Goal: Task Accomplishment & Management: Use online tool/utility

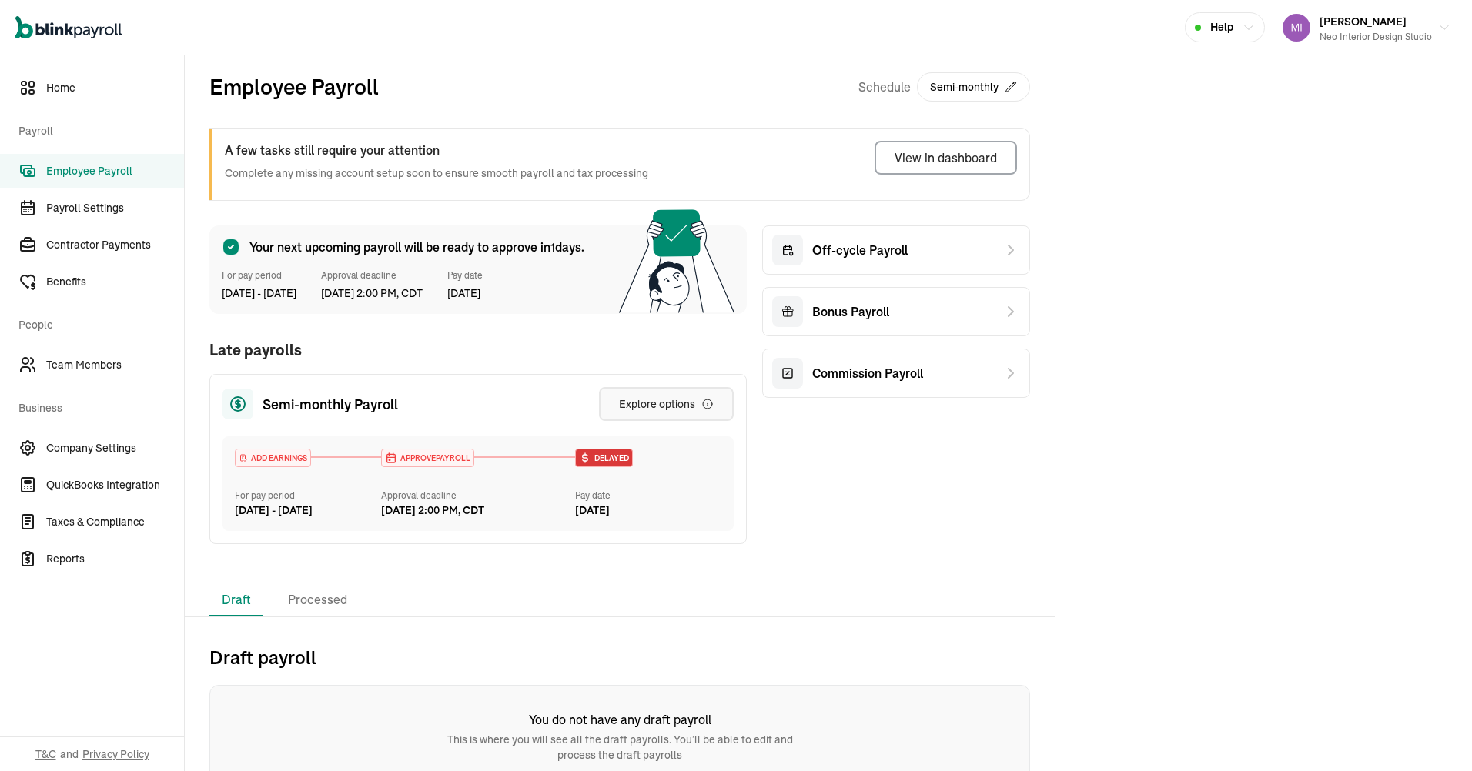
click at [684, 390] on button "Explore options" at bounding box center [666, 404] width 135 height 34
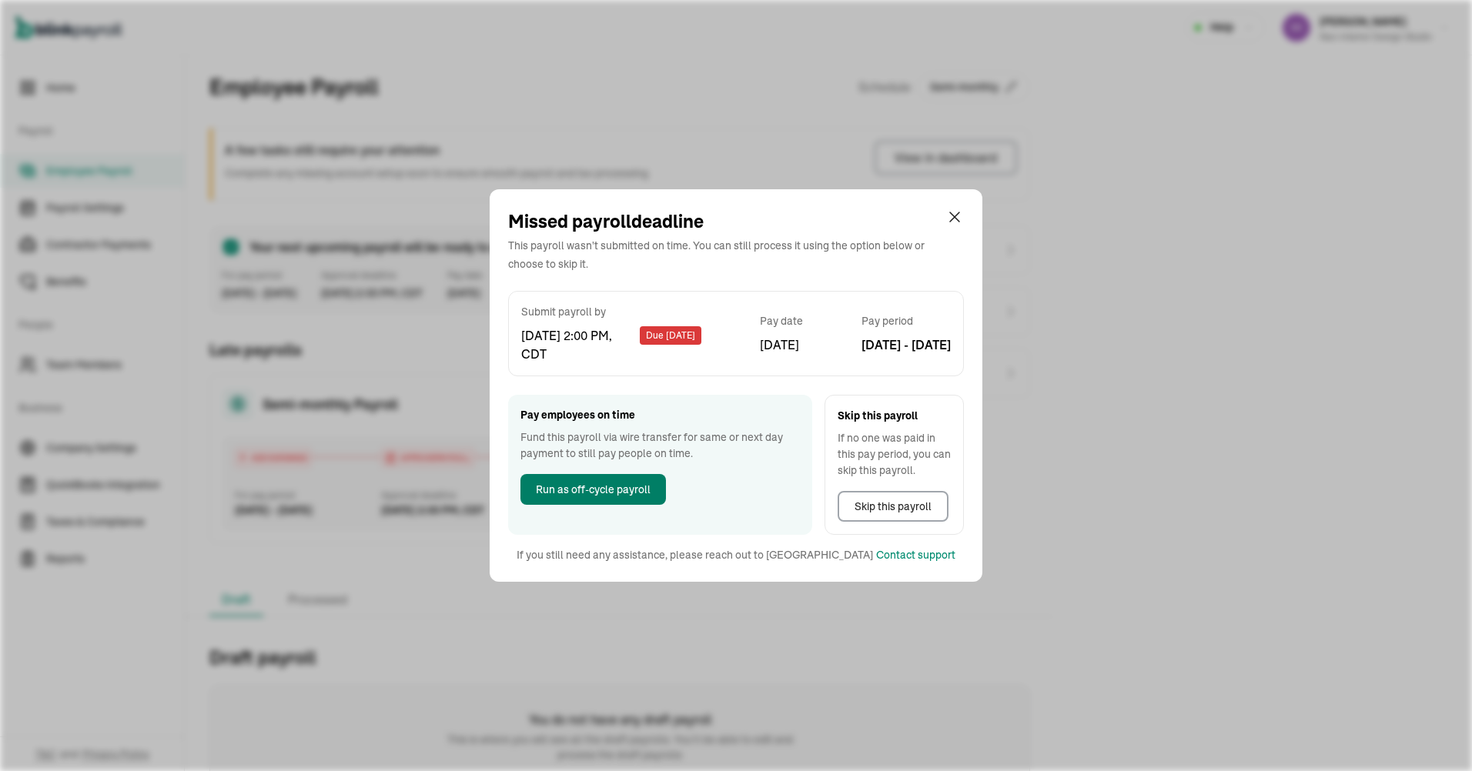
click at [615, 486] on span "Run as off-cycle payroll" at bounding box center [593, 490] width 115 height 16
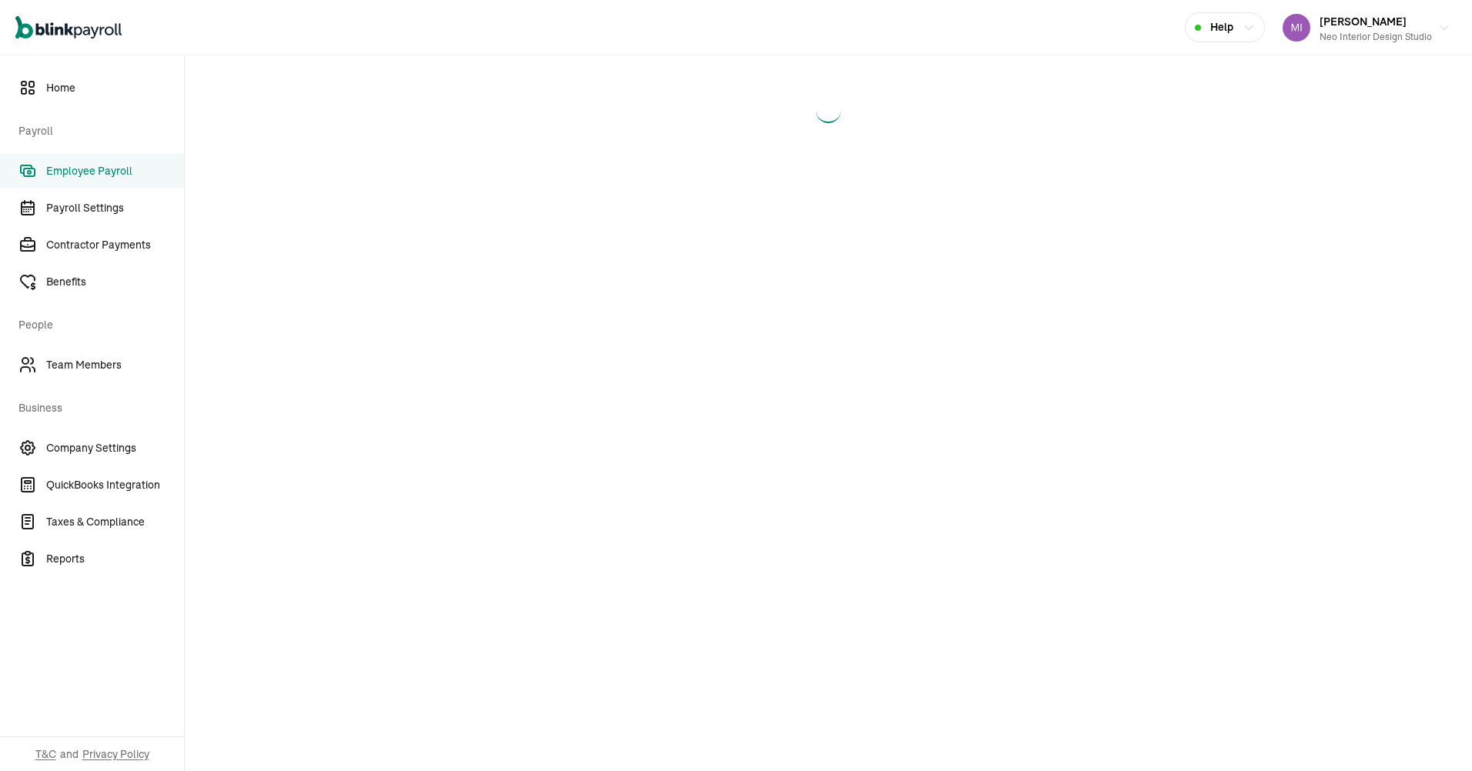
select select "direct_deposit"
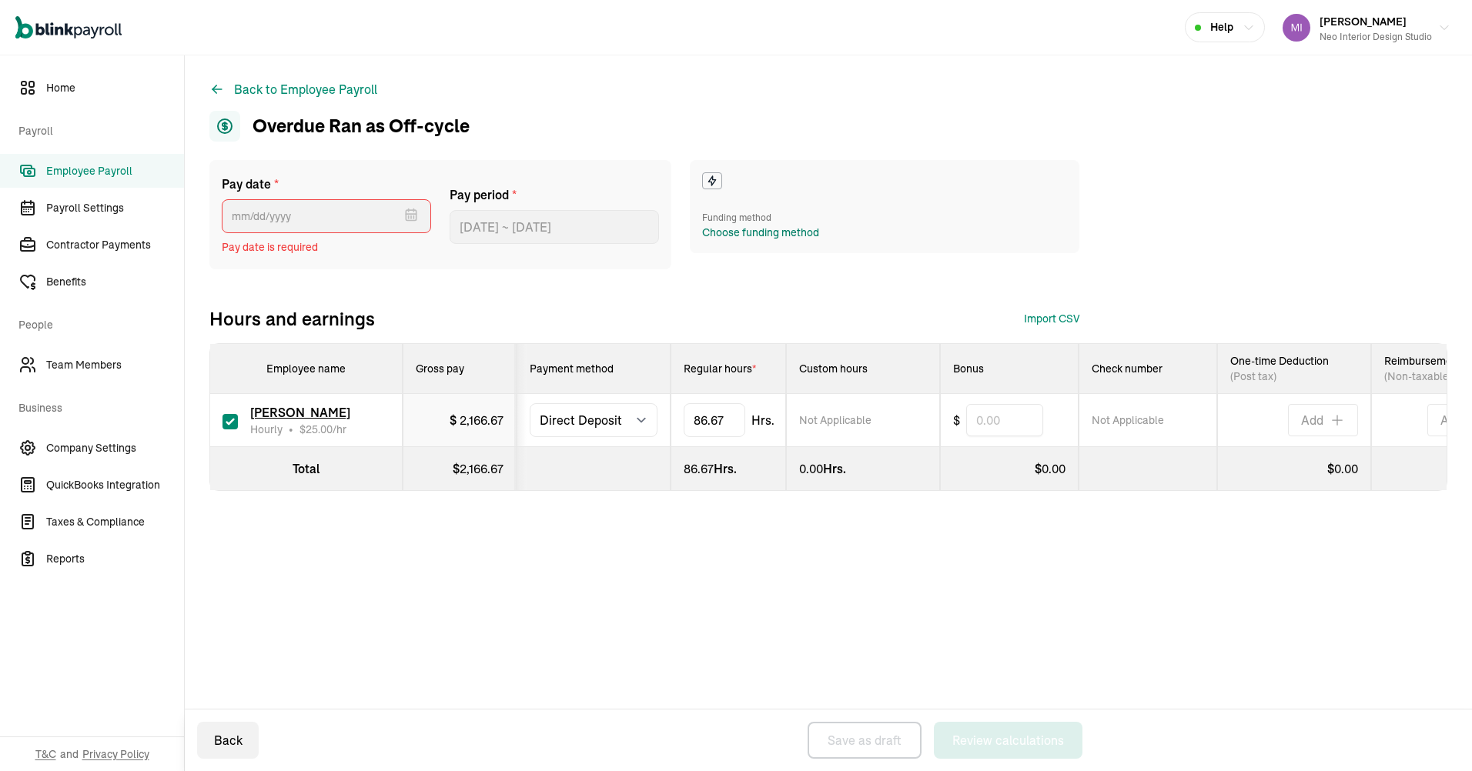
click at [753, 226] on div "Choose funding method" at bounding box center [760, 233] width 117 height 16
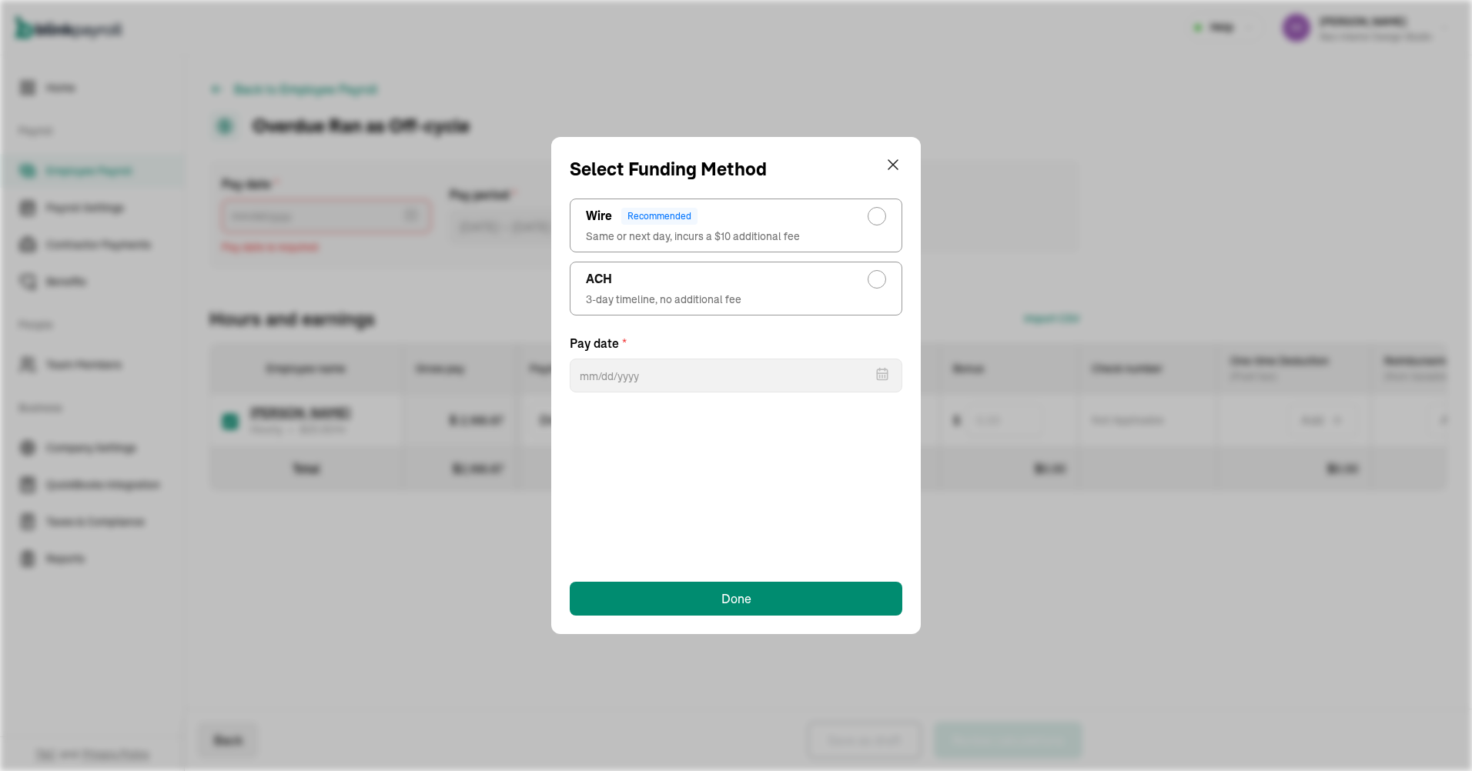
click at [775, 273] on div "ACH" at bounding box center [736, 279] width 300 height 18
click at [875, 273] on input "ACH 3-day timeline, no additional fee" at bounding box center [881, 275] width 12 height 12
radio input "true"
select select "554"
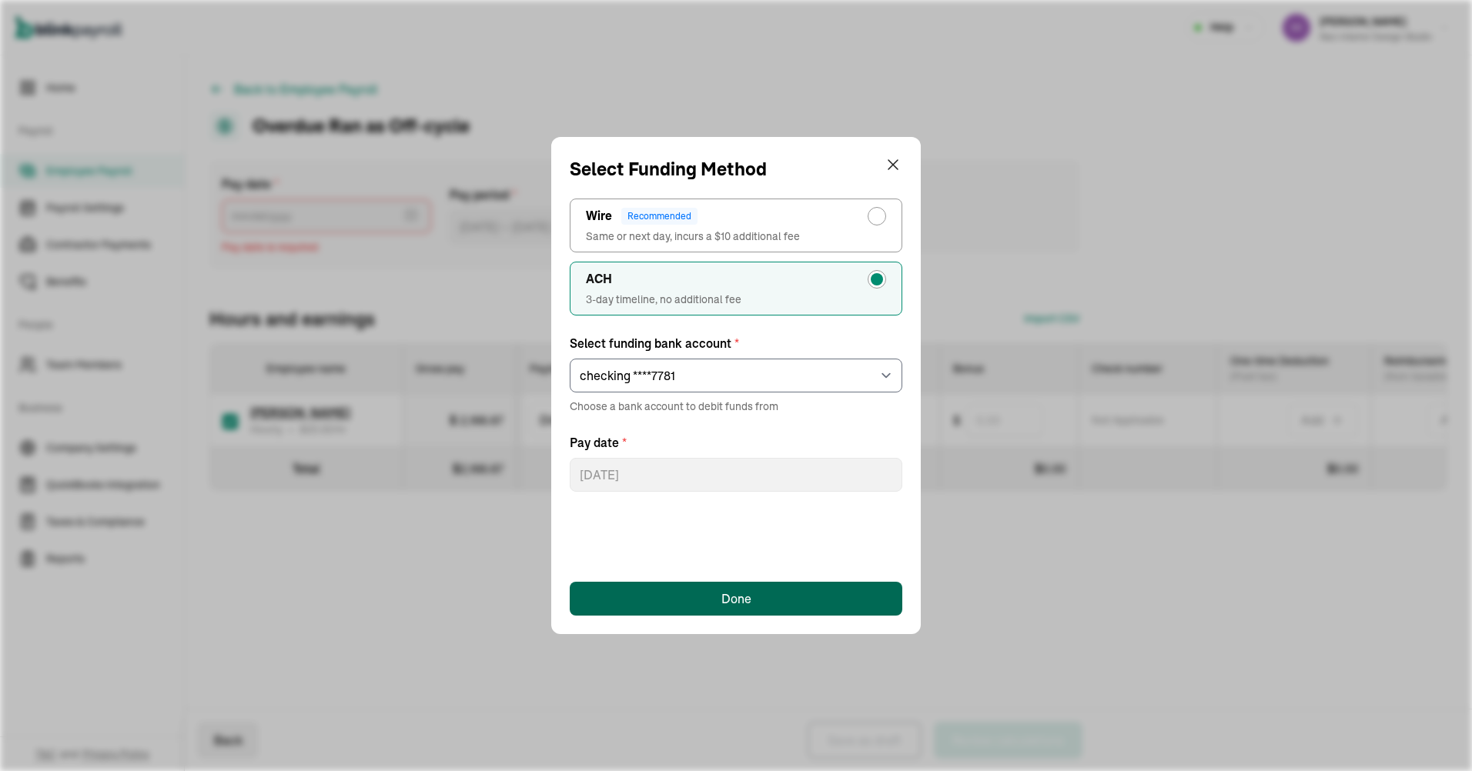
click at [741, 594] on div "Done" at bounding box center [736, 599] width 30 height 18
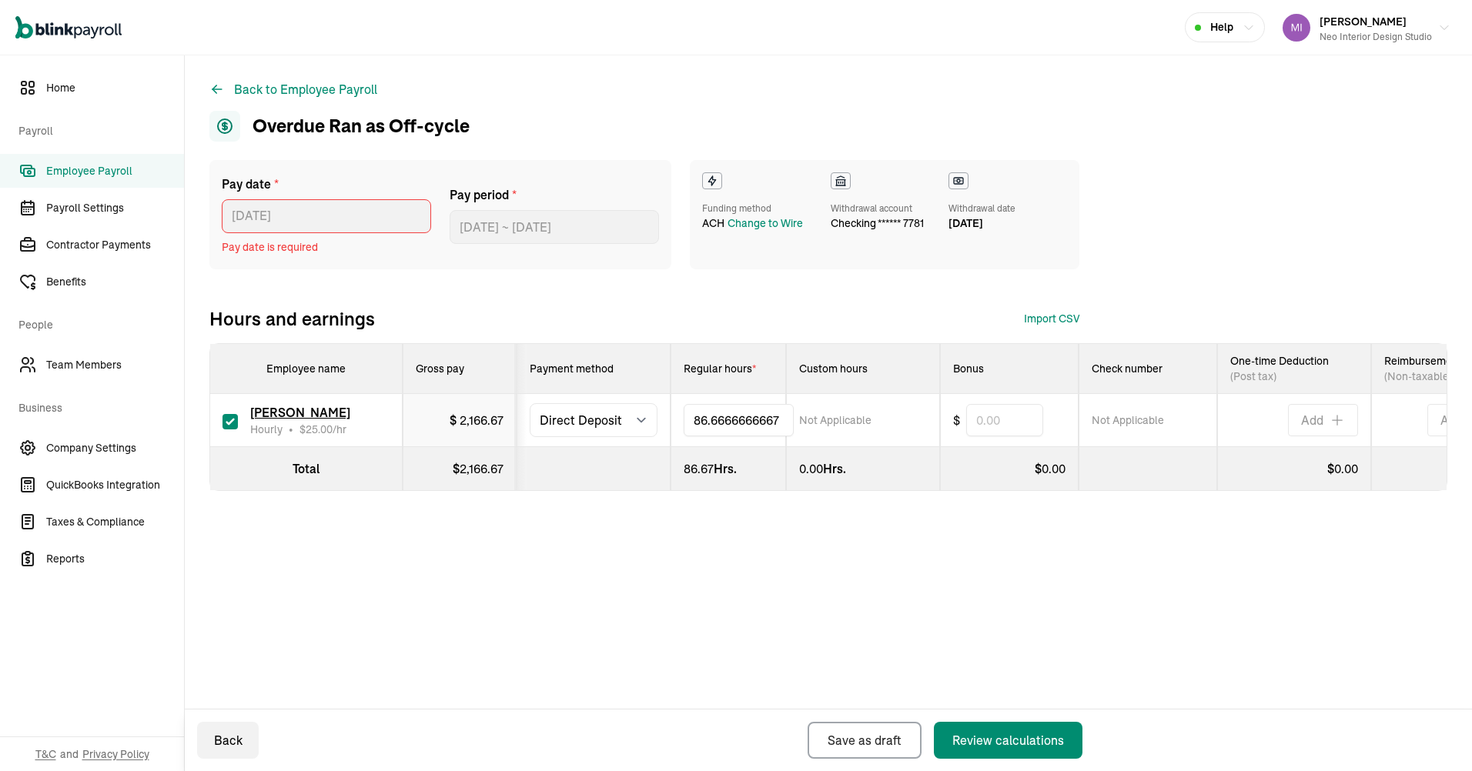
drag, startPoint x: 728, startPoint y: 420, endPoint x: 681, endPoint y: 420, distance: 47.0
type input "8"
type input "7"
type input "48.5"
click at [748, 553] on div "Pay date * [DATE] [DATE] Mon Tue Wed Thu Fri Sat Sun 29 30 1 2 3 4 5 6 7 8 9 10…" at bounding box center [828, 356] width 1238 height 393
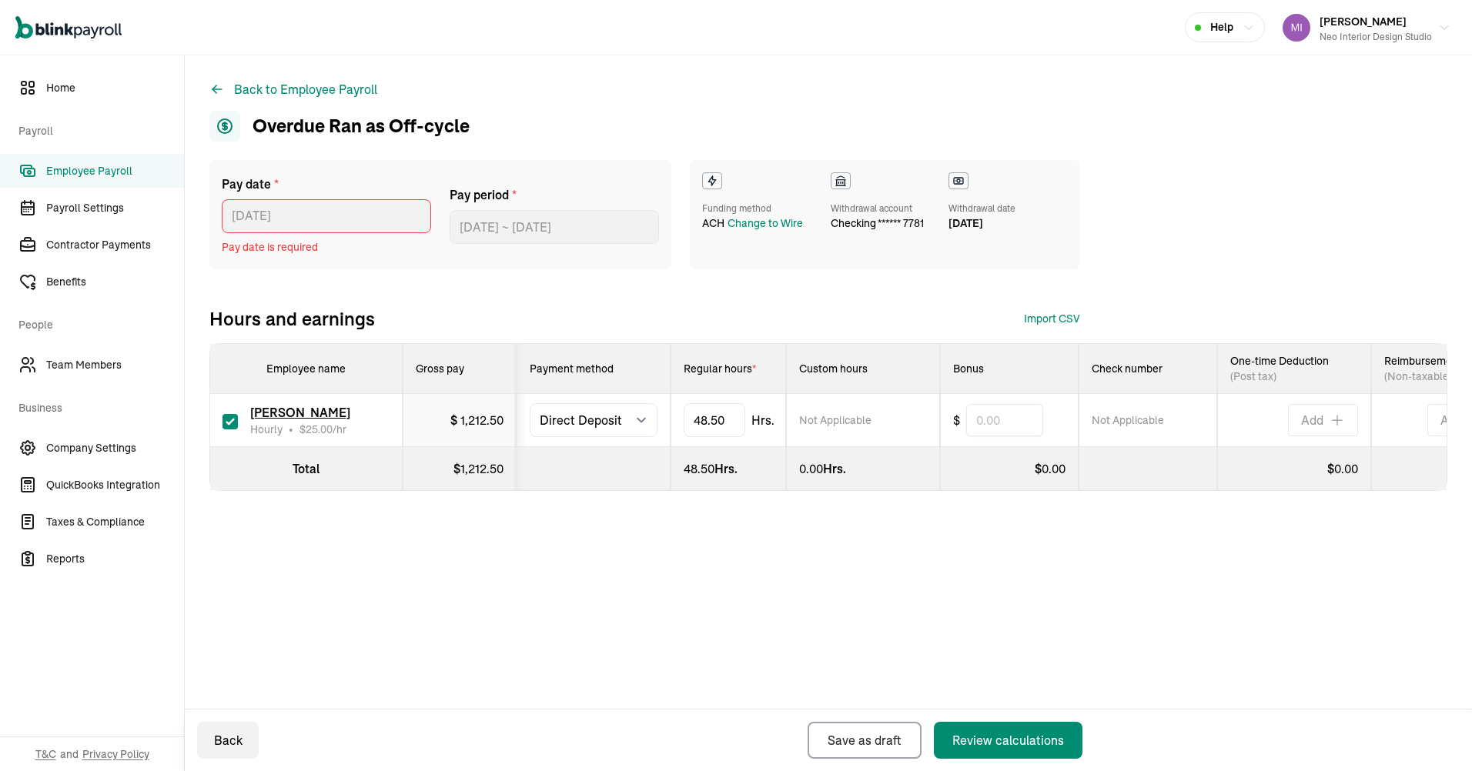
click at [948, 595] on div "Back to Employee Payroll Overdue Ran as Off-cycle Pay date * [DATE] [DATE] Mon …" at bounding box center [828, 413] width 1287 height 716
click at [1015, 746] on div "Review calculations" at bounding box center [1008, 740] width 112 height 18
select select "direct_deposit"
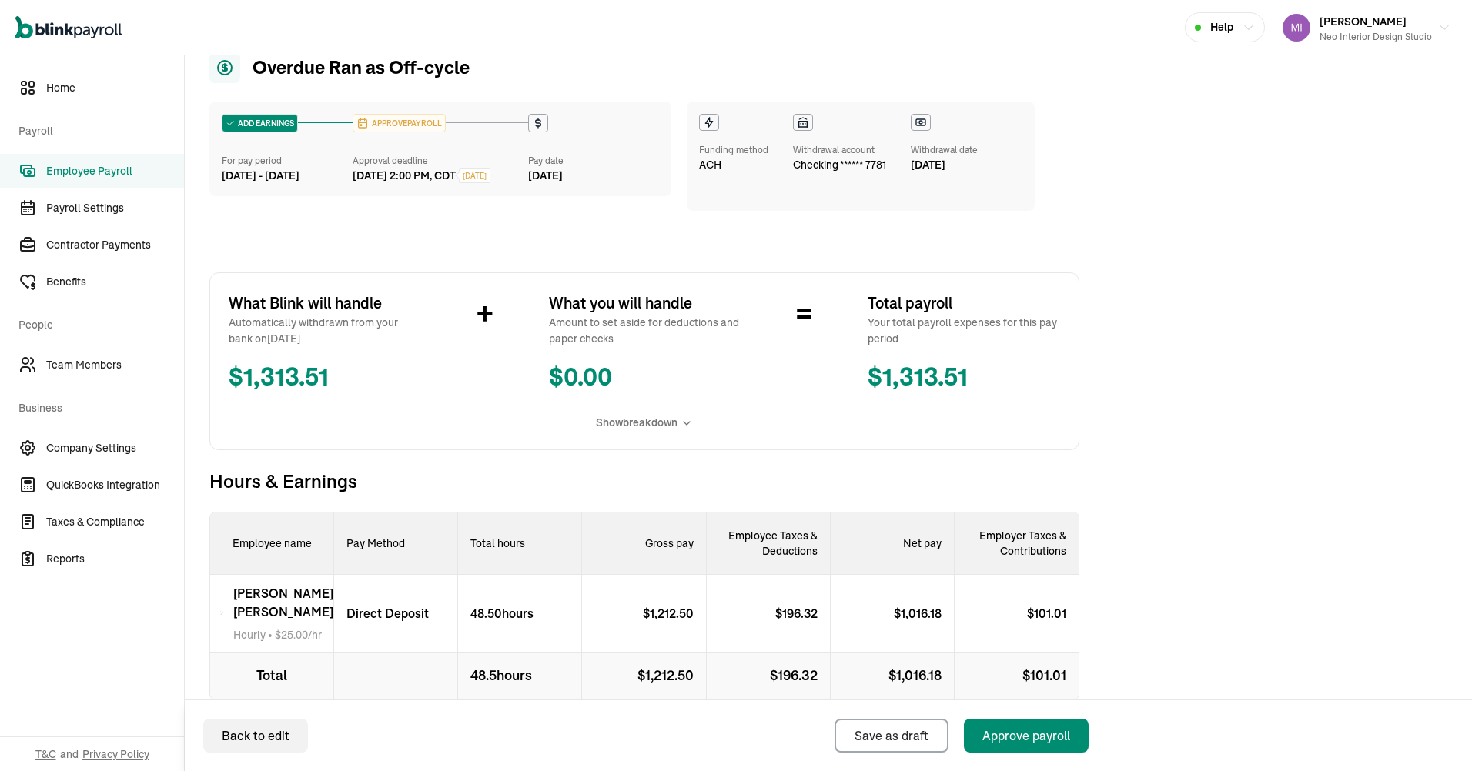
scroll to position [145, 0]
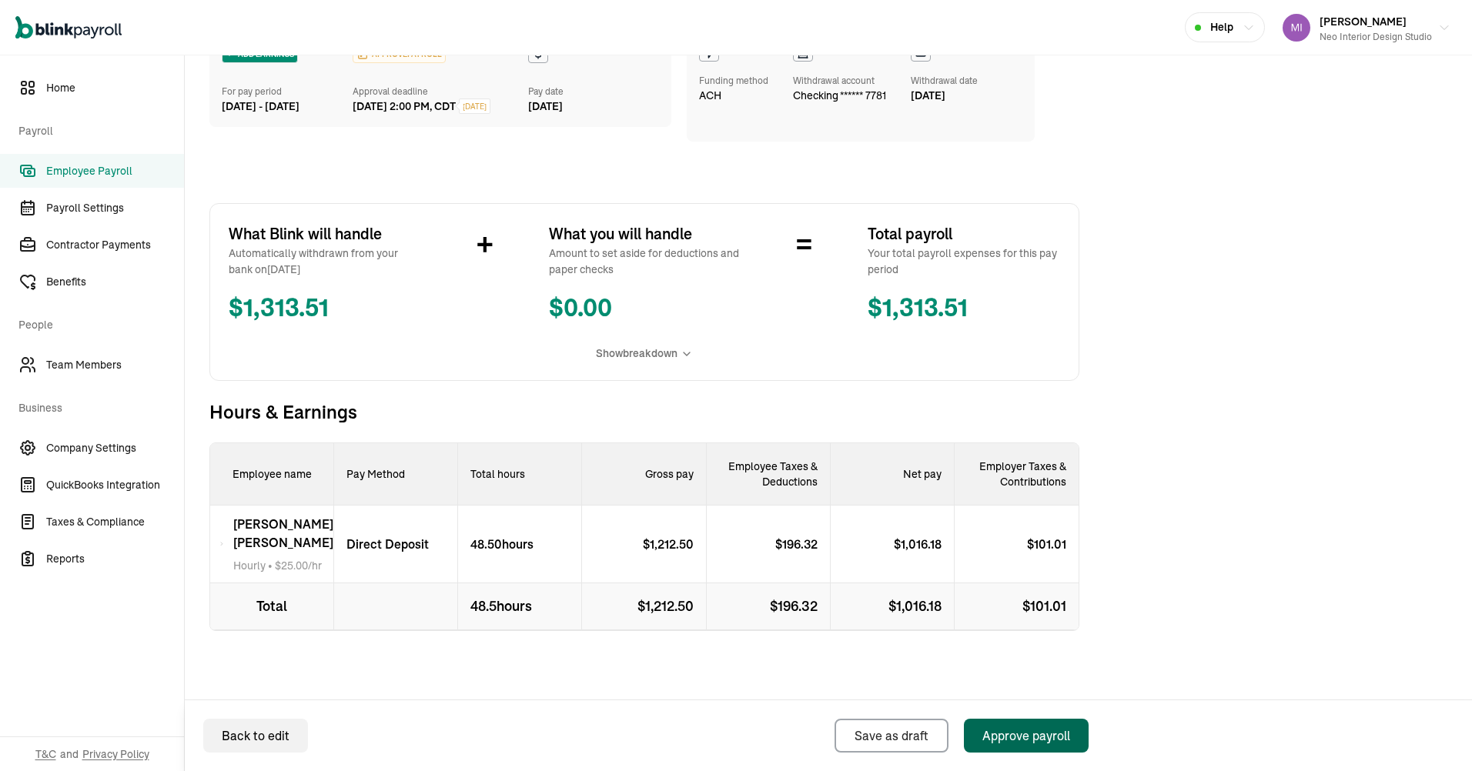
click at [1012, 735] on div "Approve payroll" at bounding box center [1026, 736] width 88 height 18
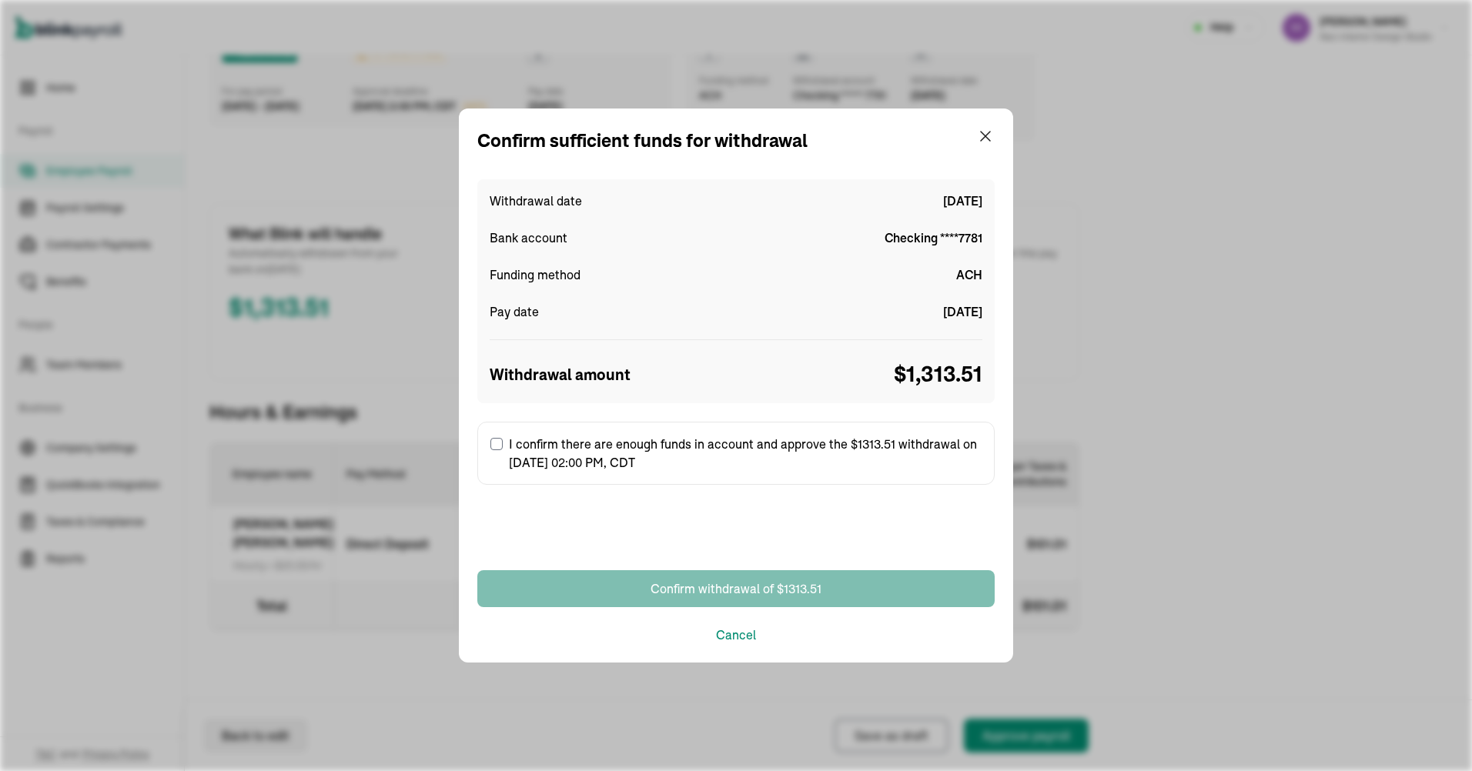
click at [499, 442] on input "I confirm there are enough funds in account and approve the $1313.51 withdrawal…" at bounding box center [496, 444] width 12 height 12
checkbox input "true"
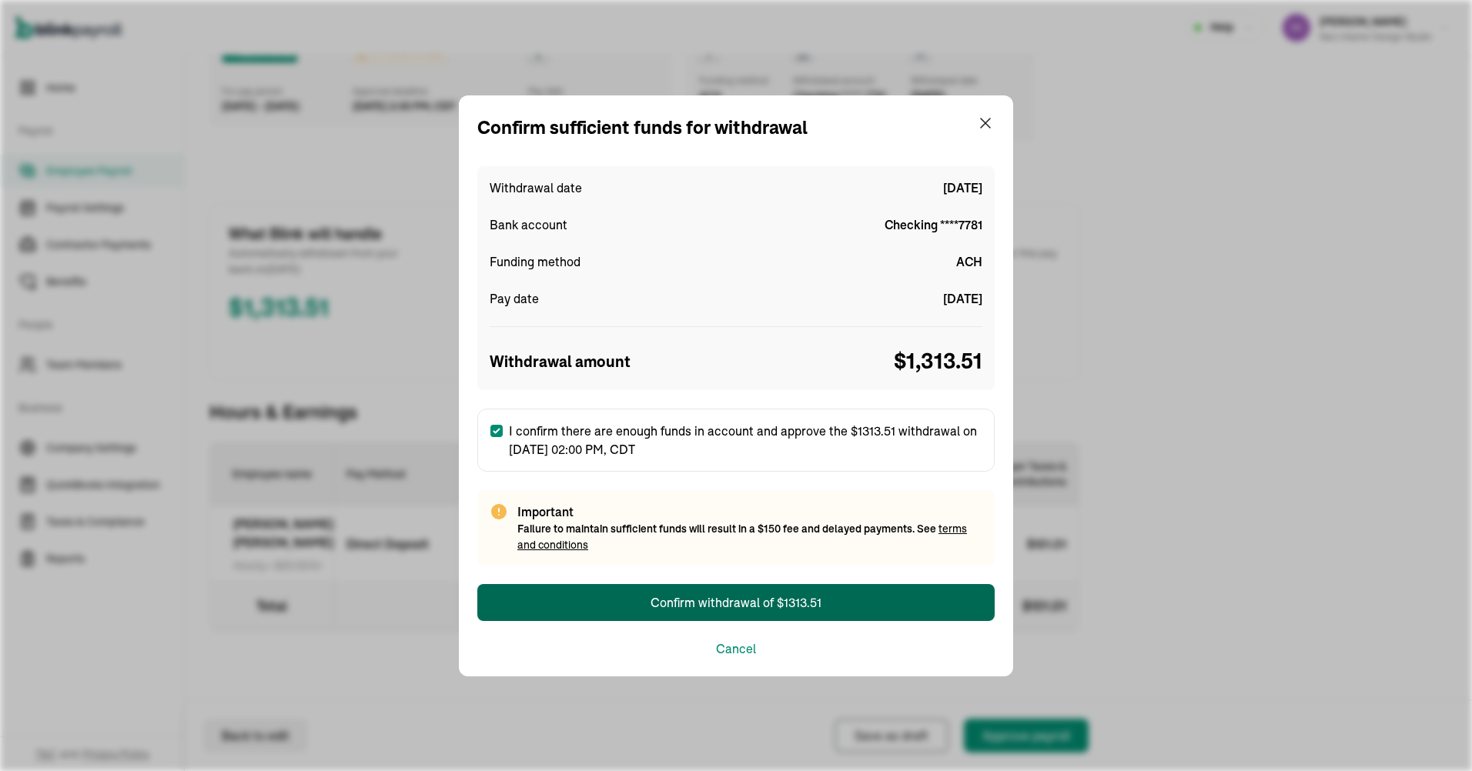
click at [738, 601] on div "Confirm withdrawal of $1313.51" at bounding box center [736, 603] width 171 height 18
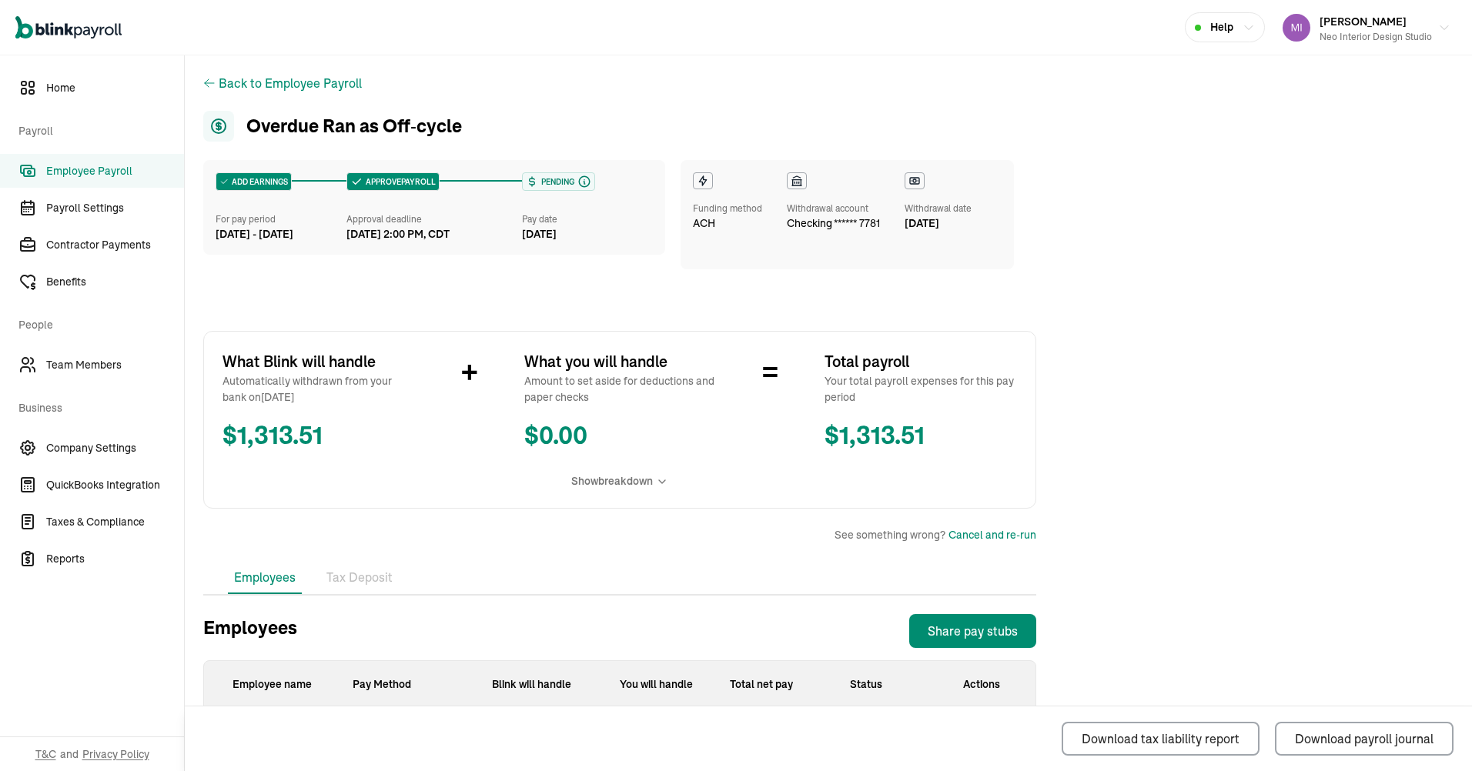
click at [1356, 272] on main "Back to Employee Payroll Overdue Ran as Off‑cycle ADD EARNINGS For pay period […" at bounding box center [828, 477] width 1287 height 844
